Goal: Task Accomplishment & Management: Manage account settings

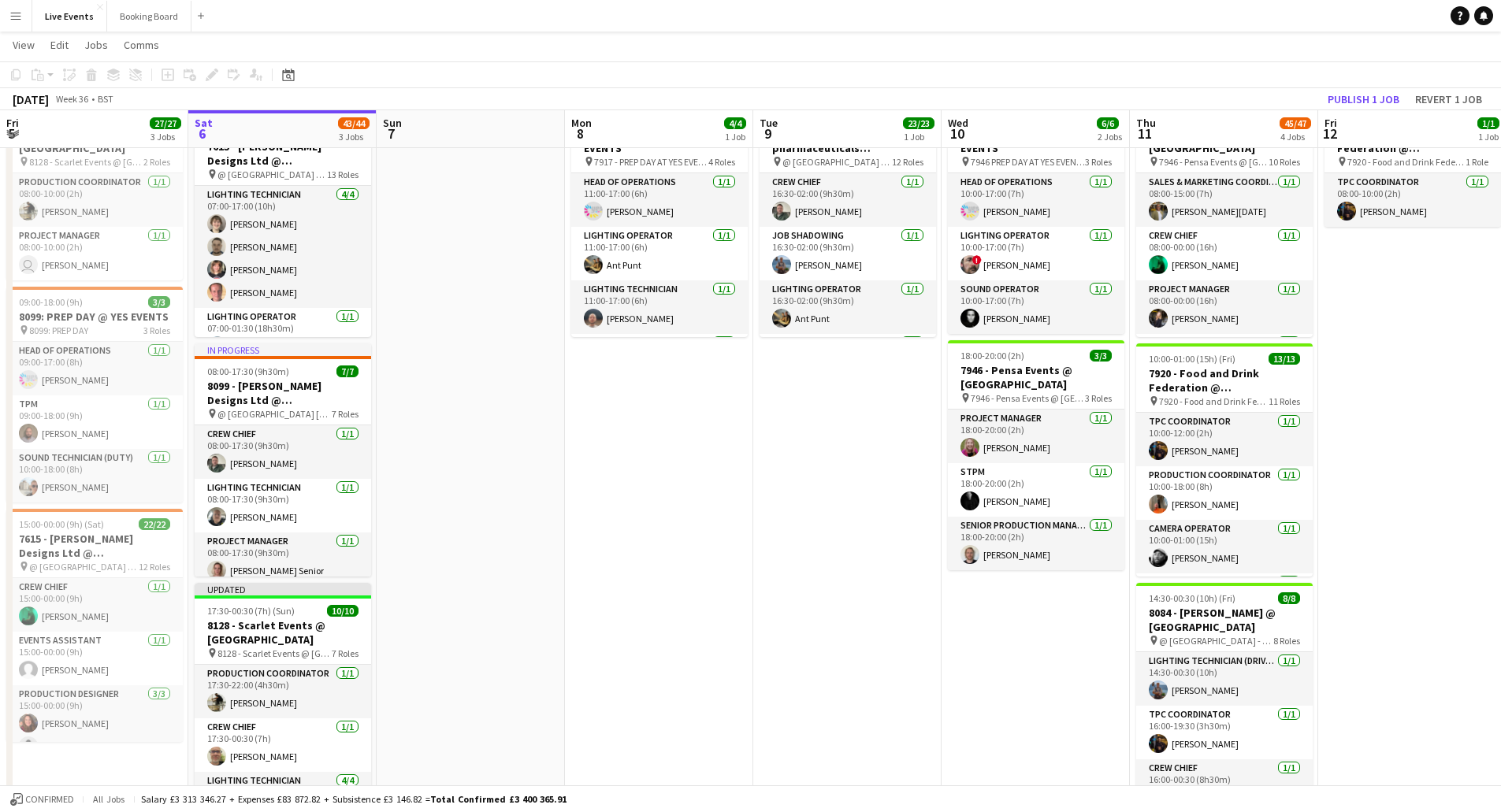
scroll to position [236, 0]
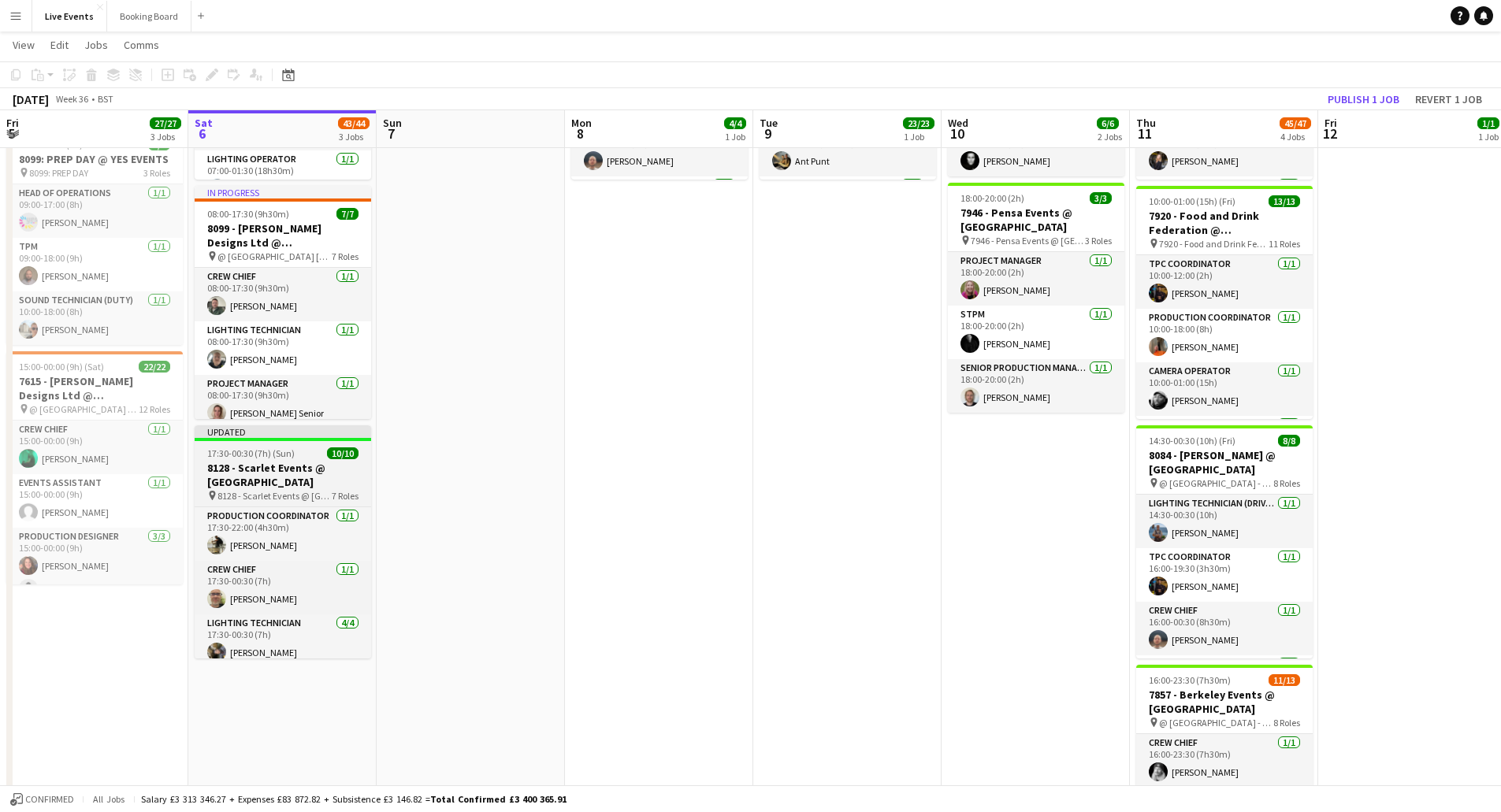
click at [260, 476] on h3 "8128 - Scarlet Events @ [GEOGRAPHIC_DATA]" at bounding box center [283, 475] width 176 height 28
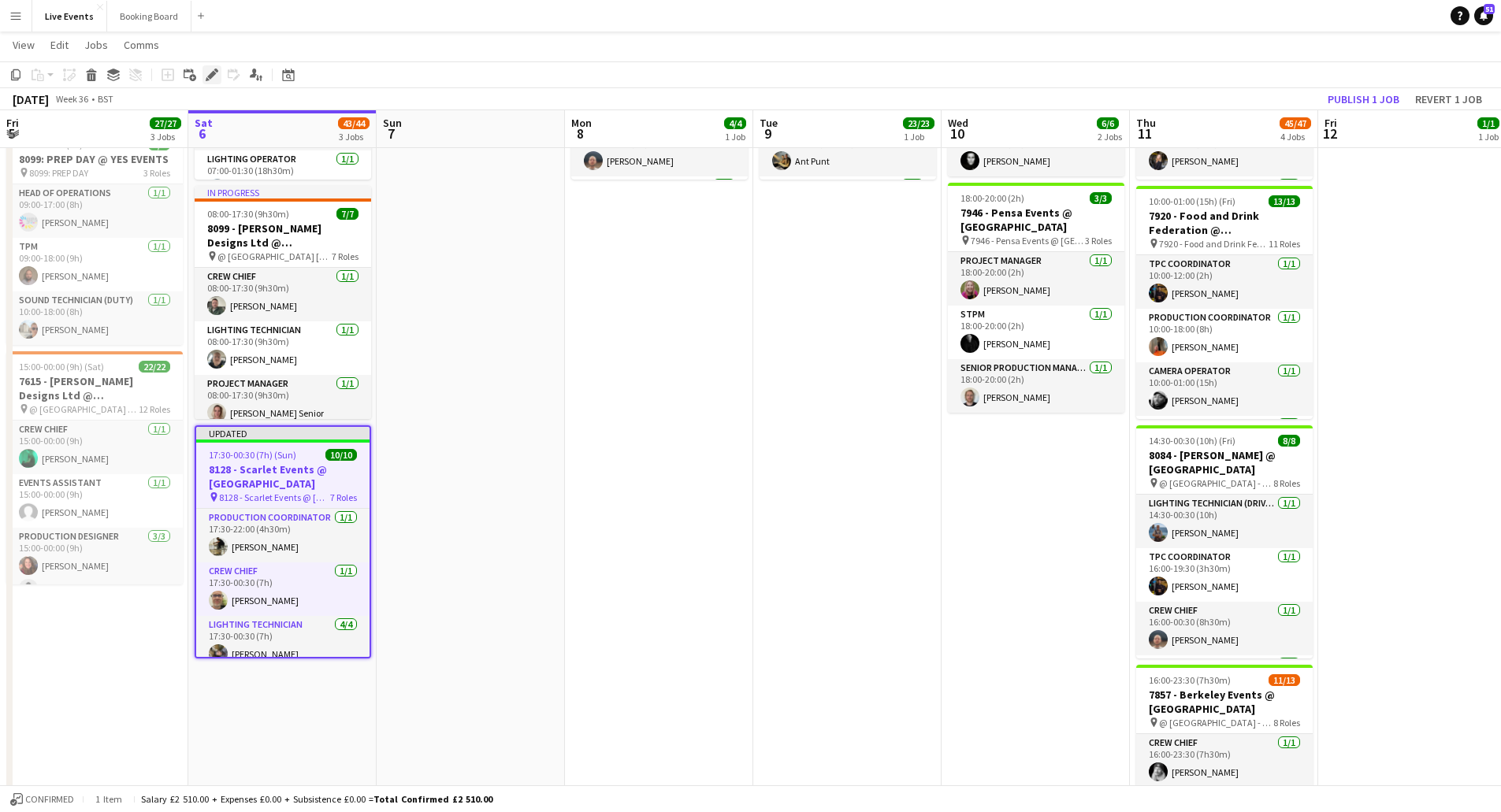
click at [210, 77] on icon at bounding box center [211, 75] width 8 height 8
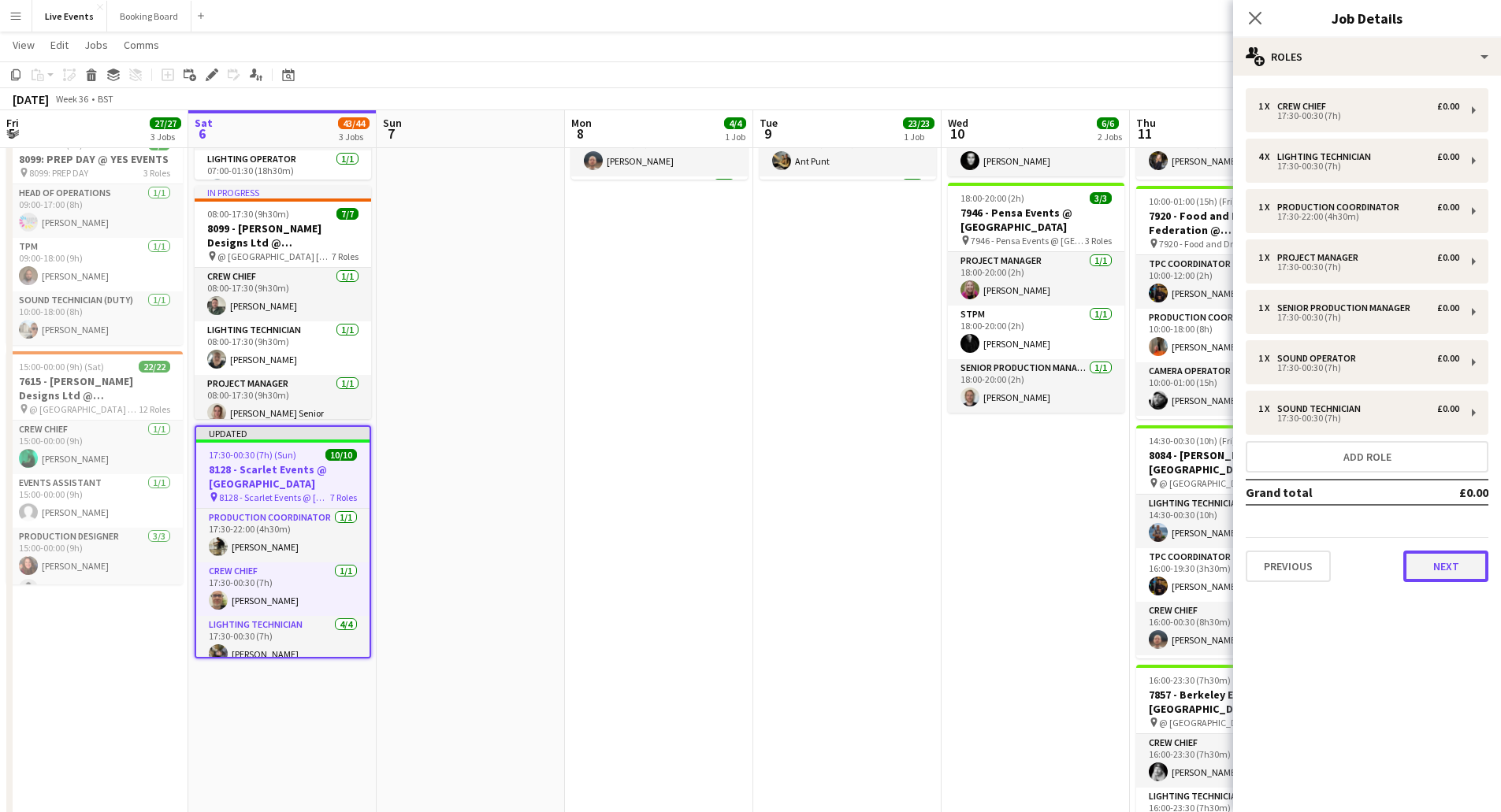
click at [1415, 562] on button "Next" at bounding box center [1446, 567] width 85 height 32
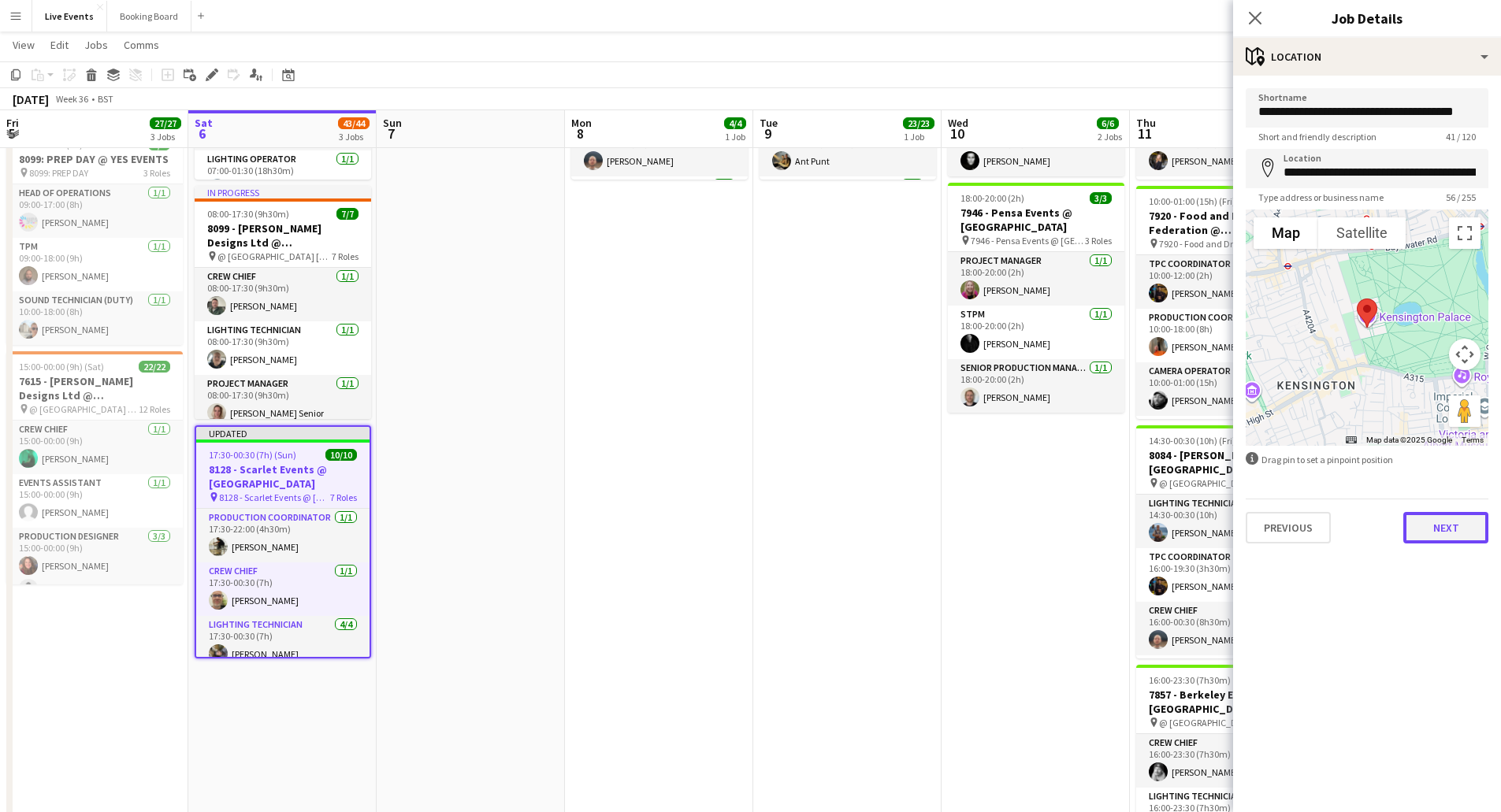
click at [1448, 538] on button "Next" at bounding box center [1446, 528] width 85 height 32
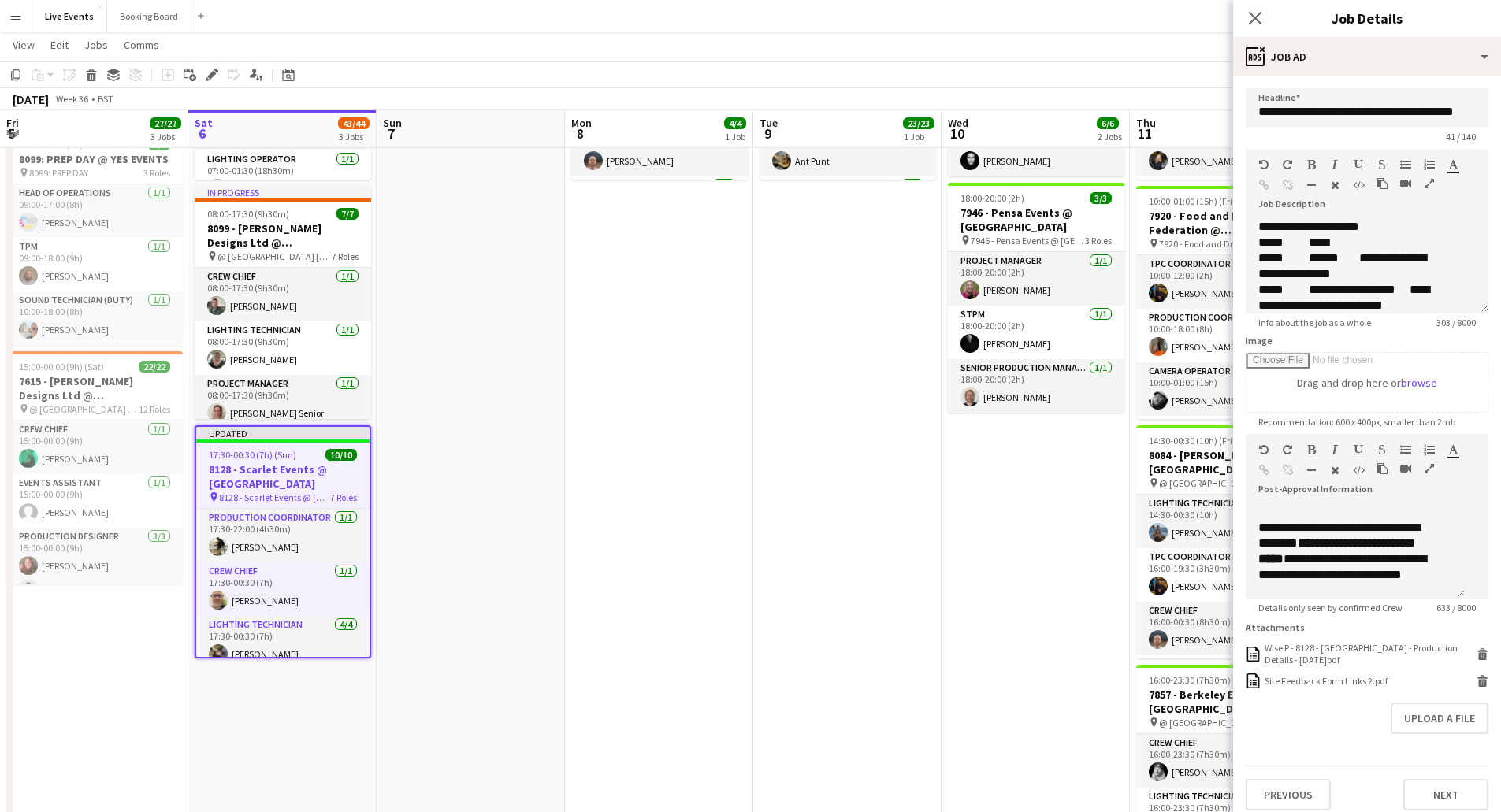
scroll to position [22, 0]
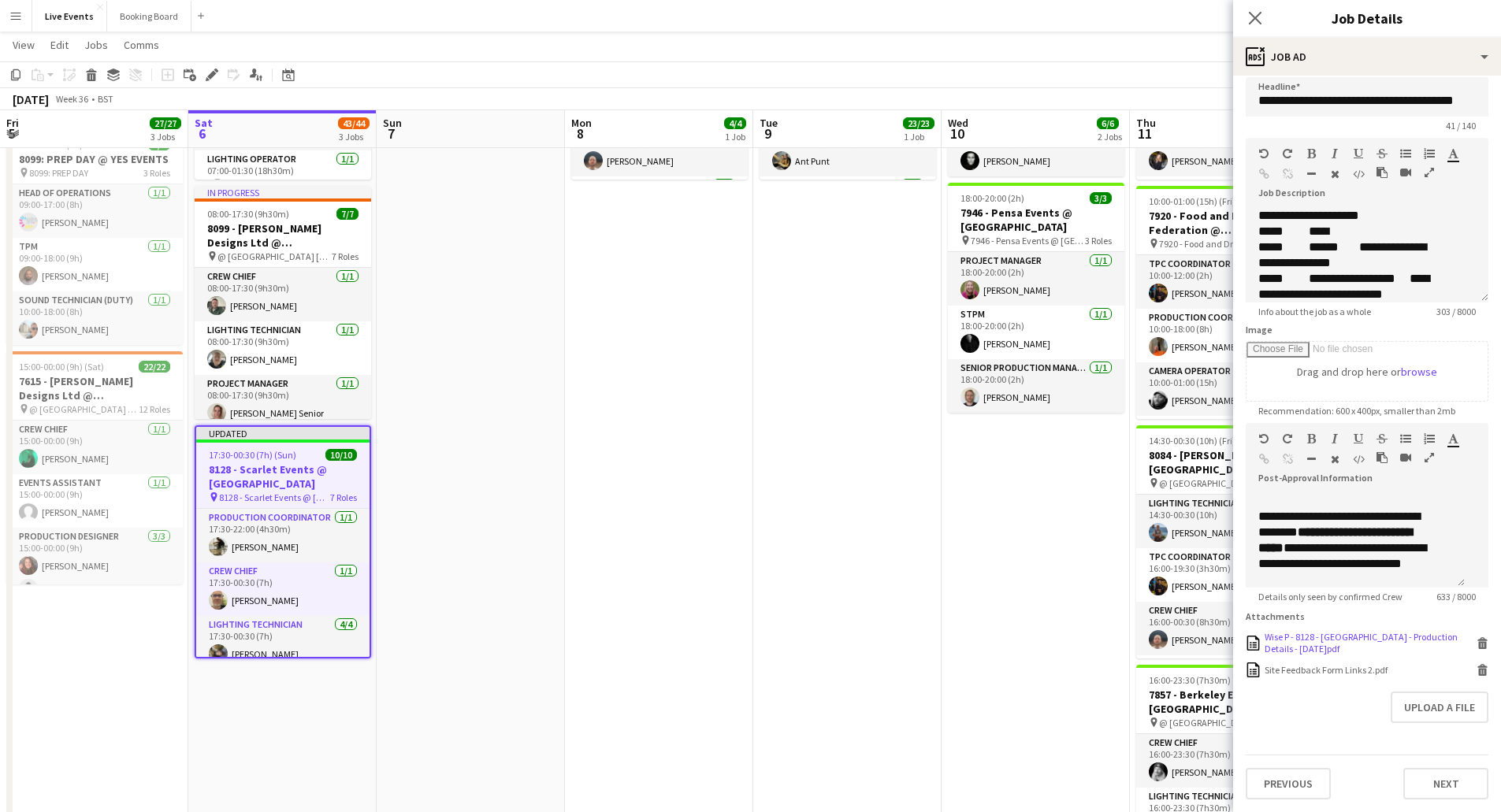
click at [1360, 636] on div "Wise P - 8128 - [GEOGRAPHIC_DATA] - Production Details - [DATE]pdf" at bounding box center [1369, 642] width 208 height 23
click at [872, 20] on app-navbar "Menu Boards Boards Boards All jobs Status Workforce Workforce My Workforce Recr…" at bounding box center [750, 16] width 1501 height 32
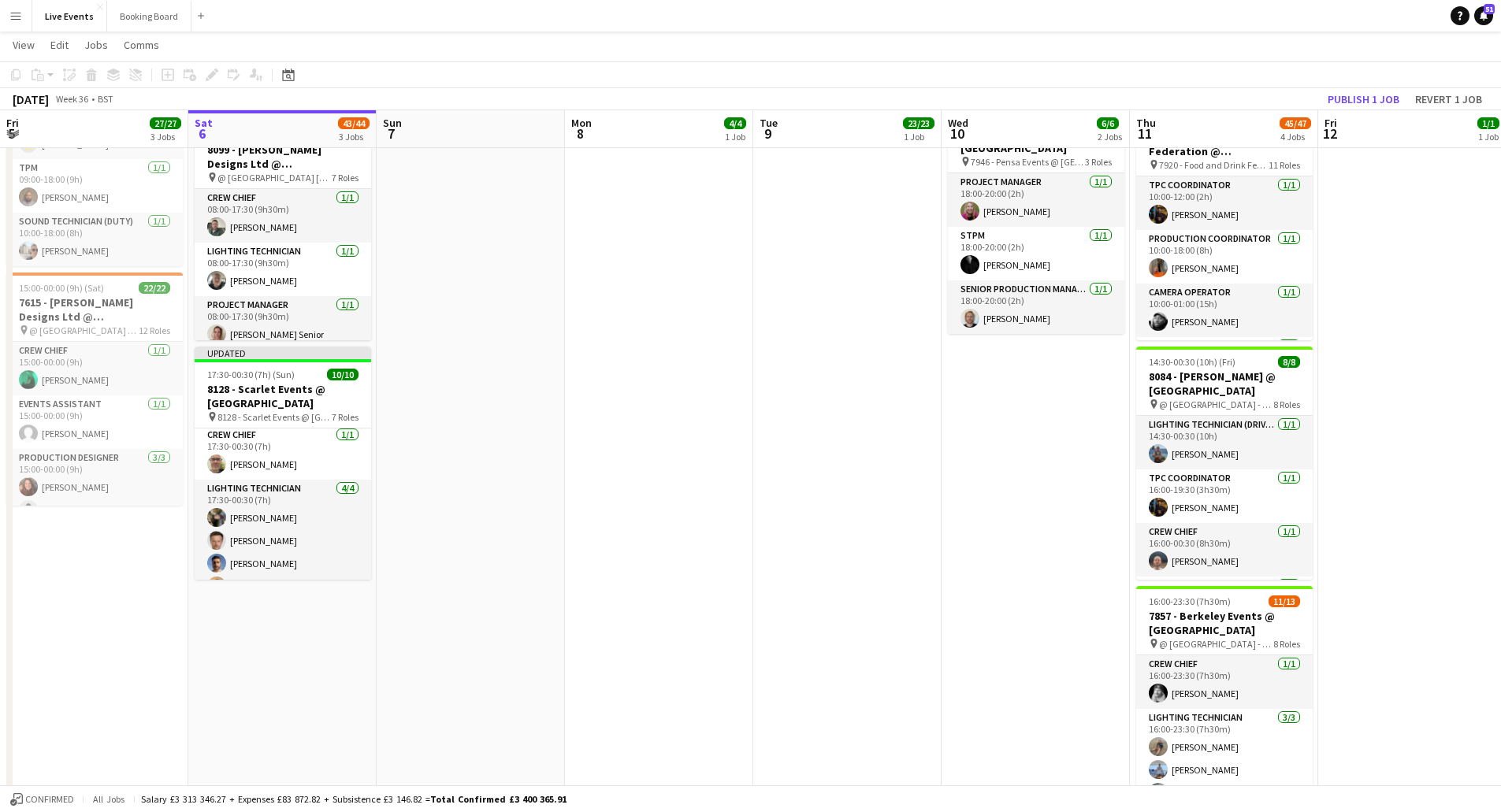
scroll to position [292, 0]
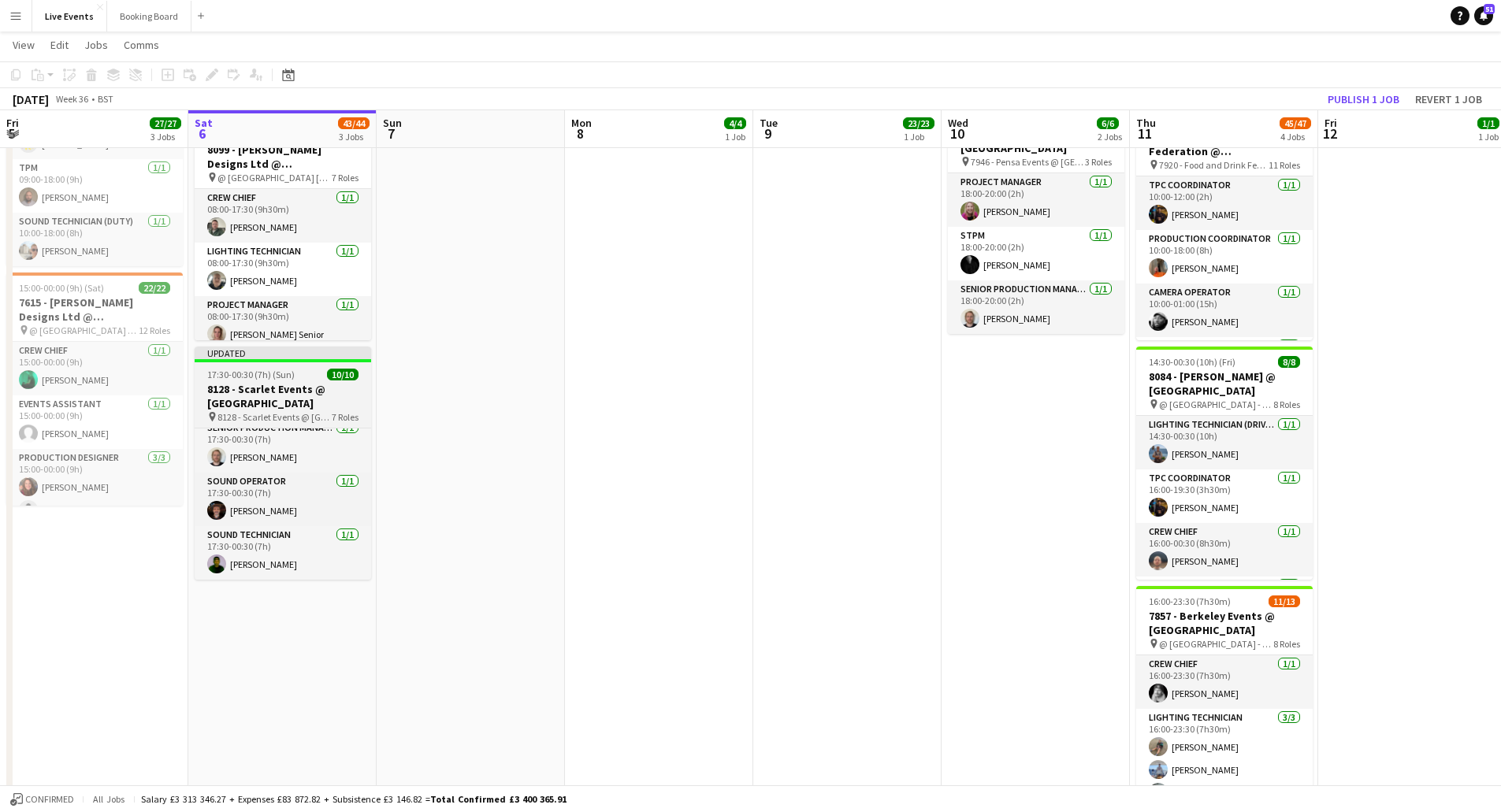
click at [290, 391] on h3 "8128 - Scarlet Events @ [GEOGRAPHIC_DATA]" at bounding box center [283, 396] width 176 height 28
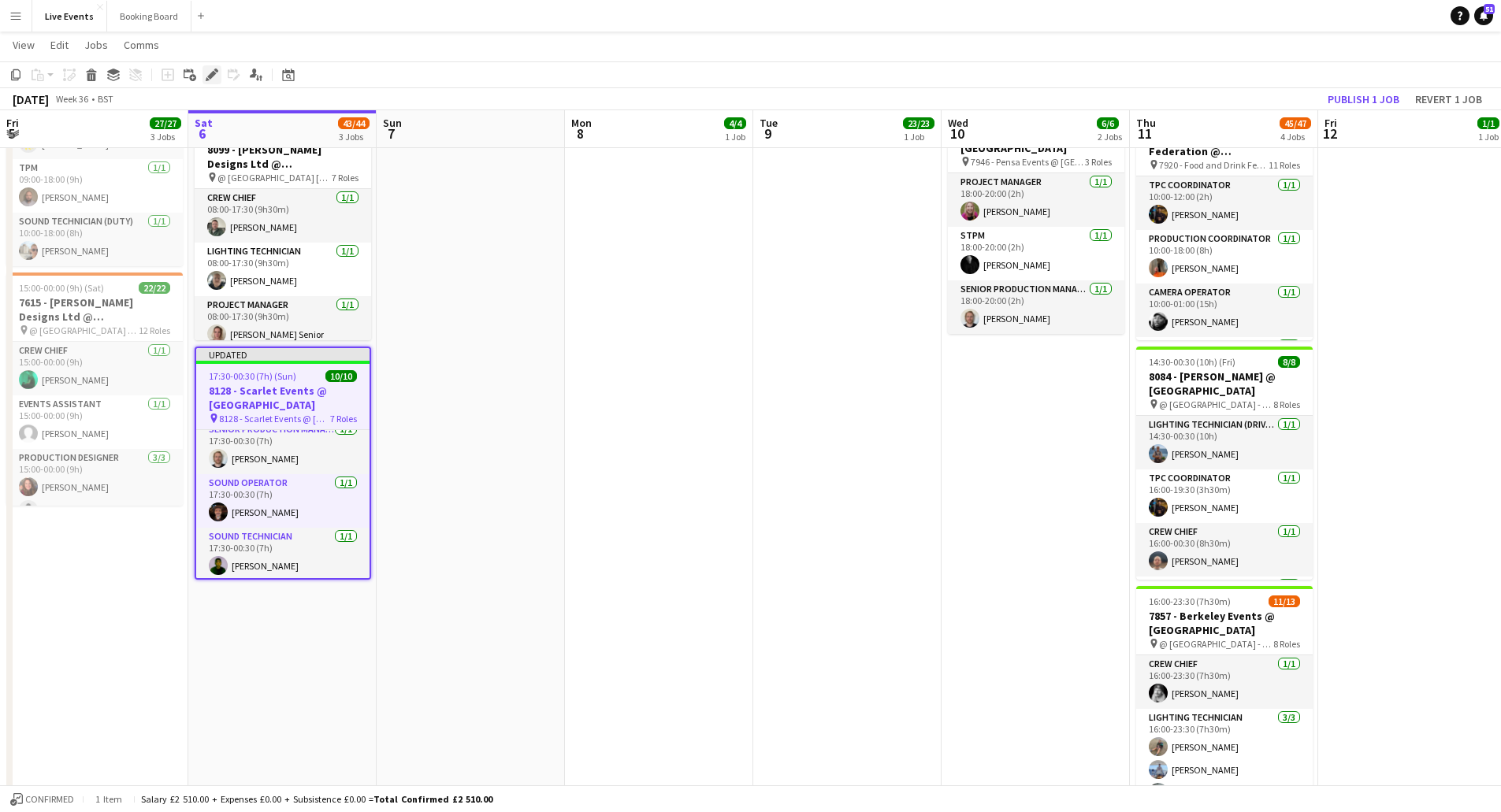
click at [211, 80] on icon "Edit" at bounding box center [211, 74] width 12 height 12
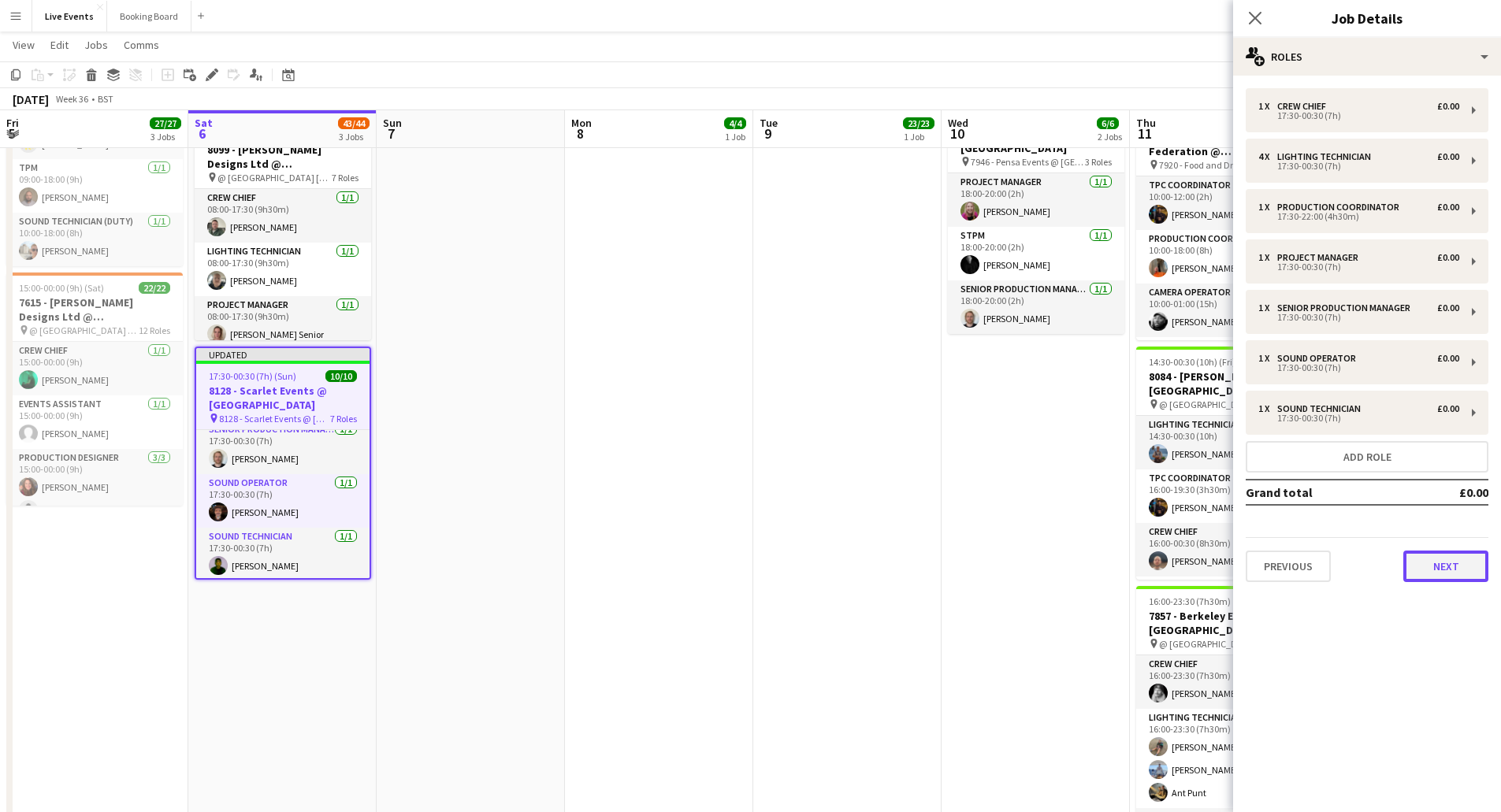
click at [1453, 576] on button "Next" at bounding box center [1446, 567] width 85 height 32
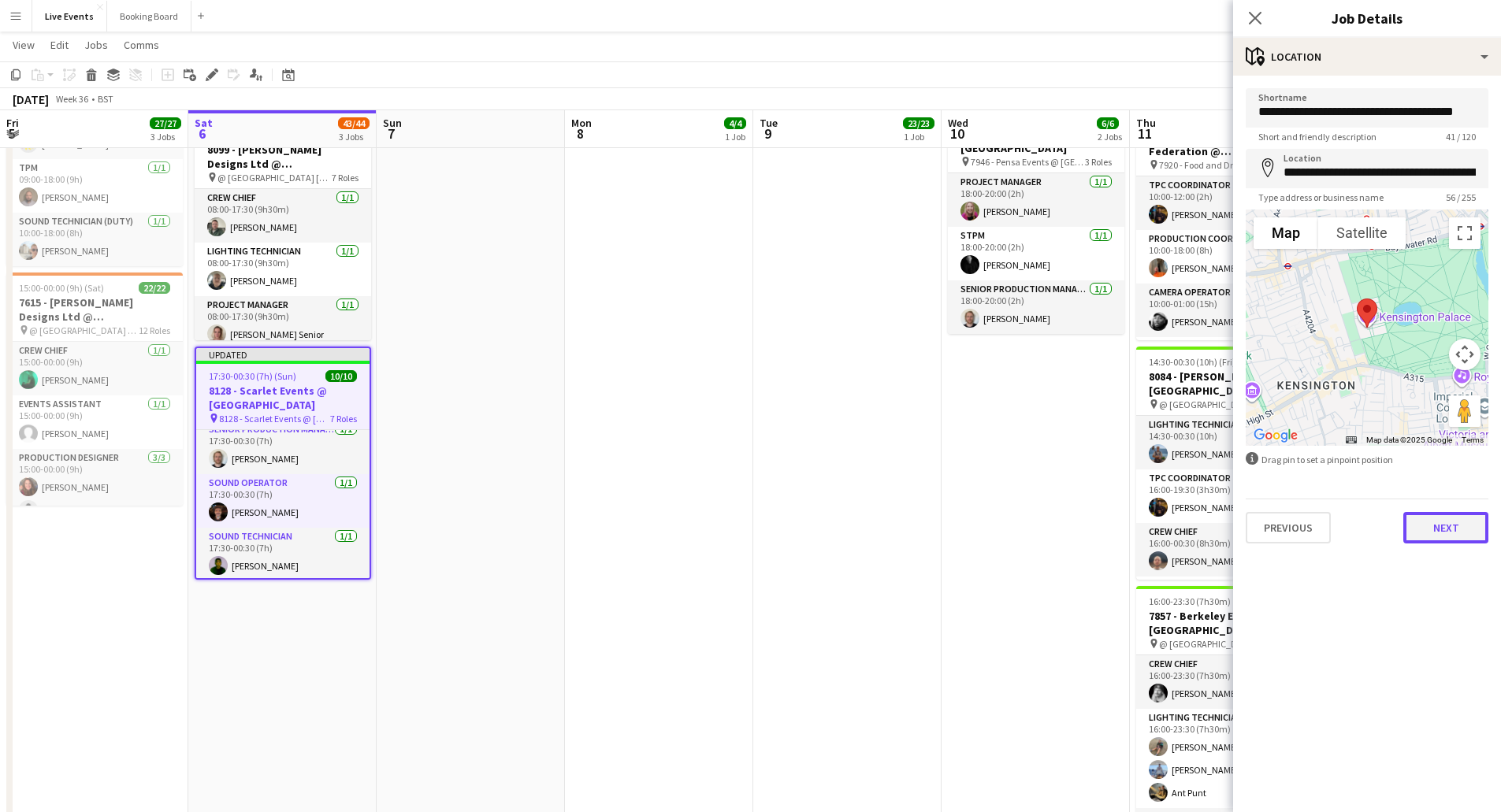
click at [1442, 527] on button "Next" at bounding box center [1446, 528] width 85 height 32
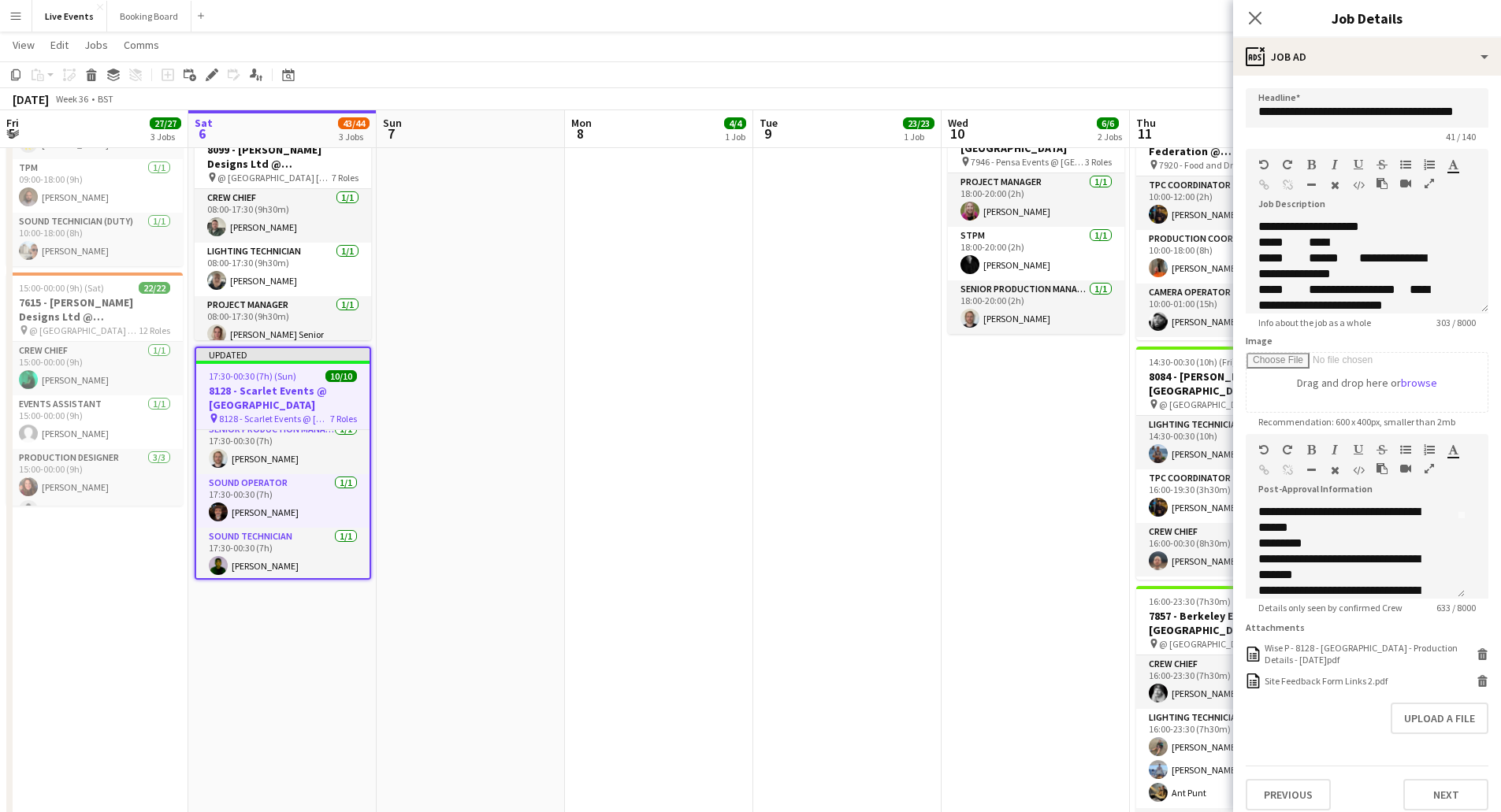
scroll to position [157, 0]
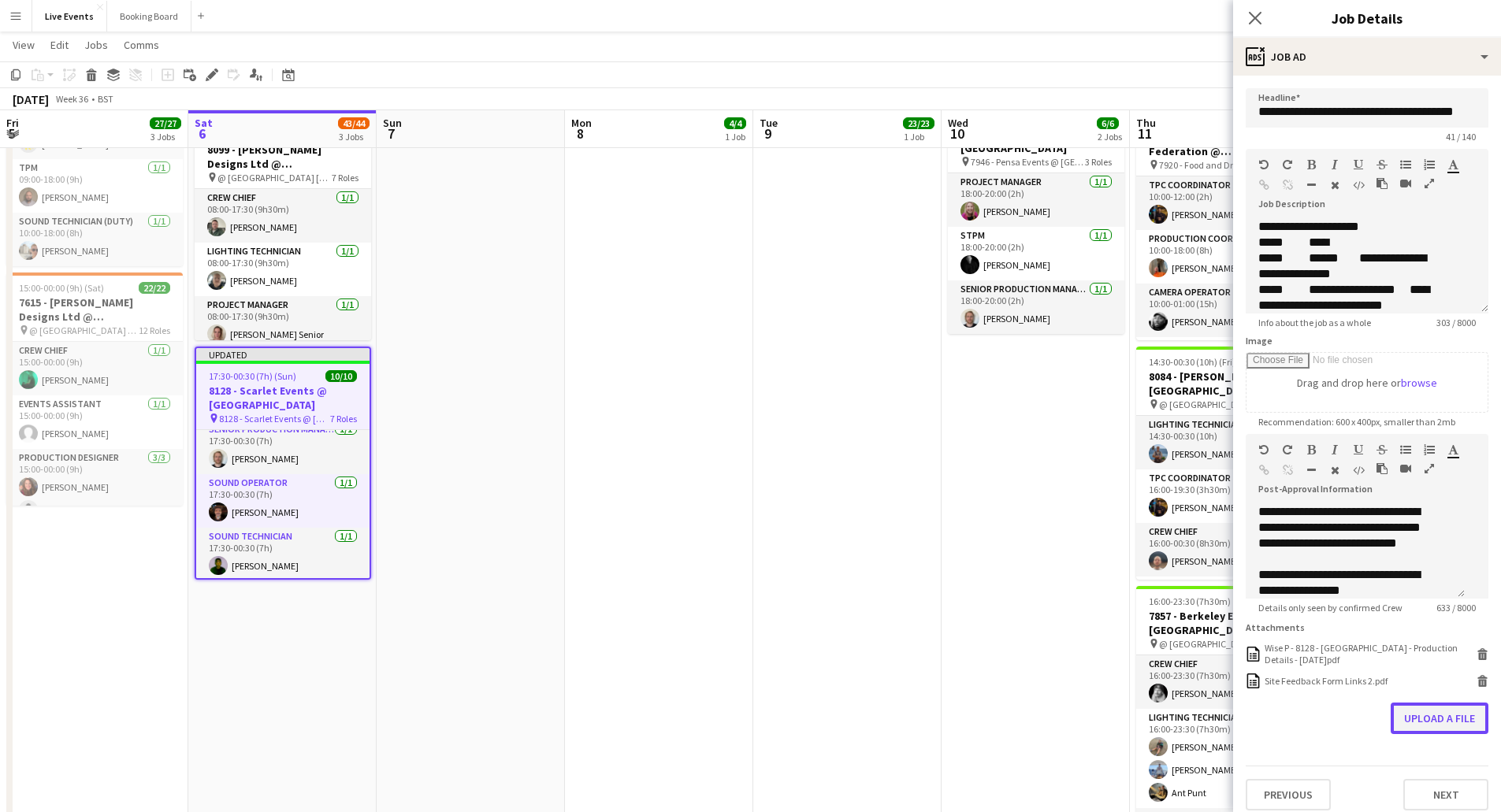
click at [1415, 770] on form "**********" at bounding box center [1367, 449] width 268 height 722
click at [1419, 724] on button "Upload a file" at bounding box center [1439, 718] width 97 height 32
